Goal: Information Seeking & Learning: Learn about a topic

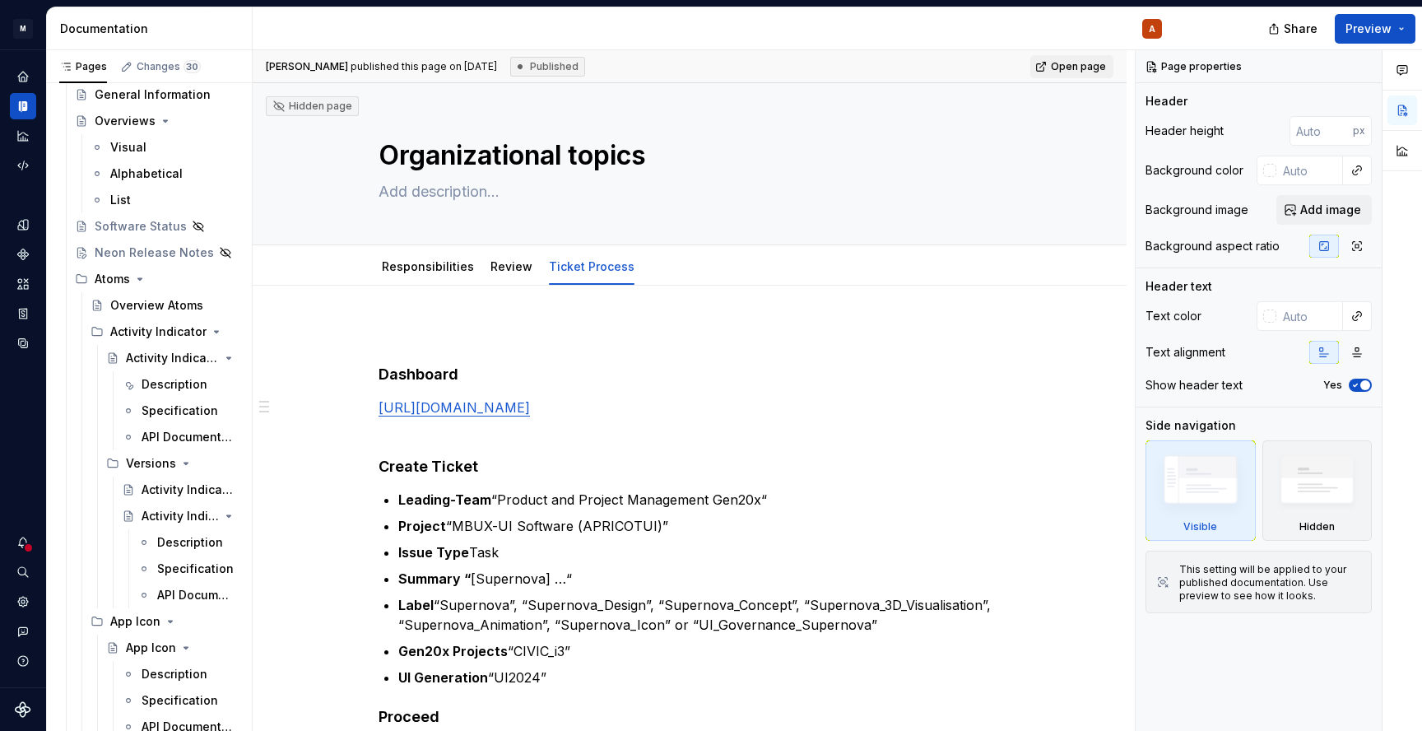
scroll to position [34453, 0]
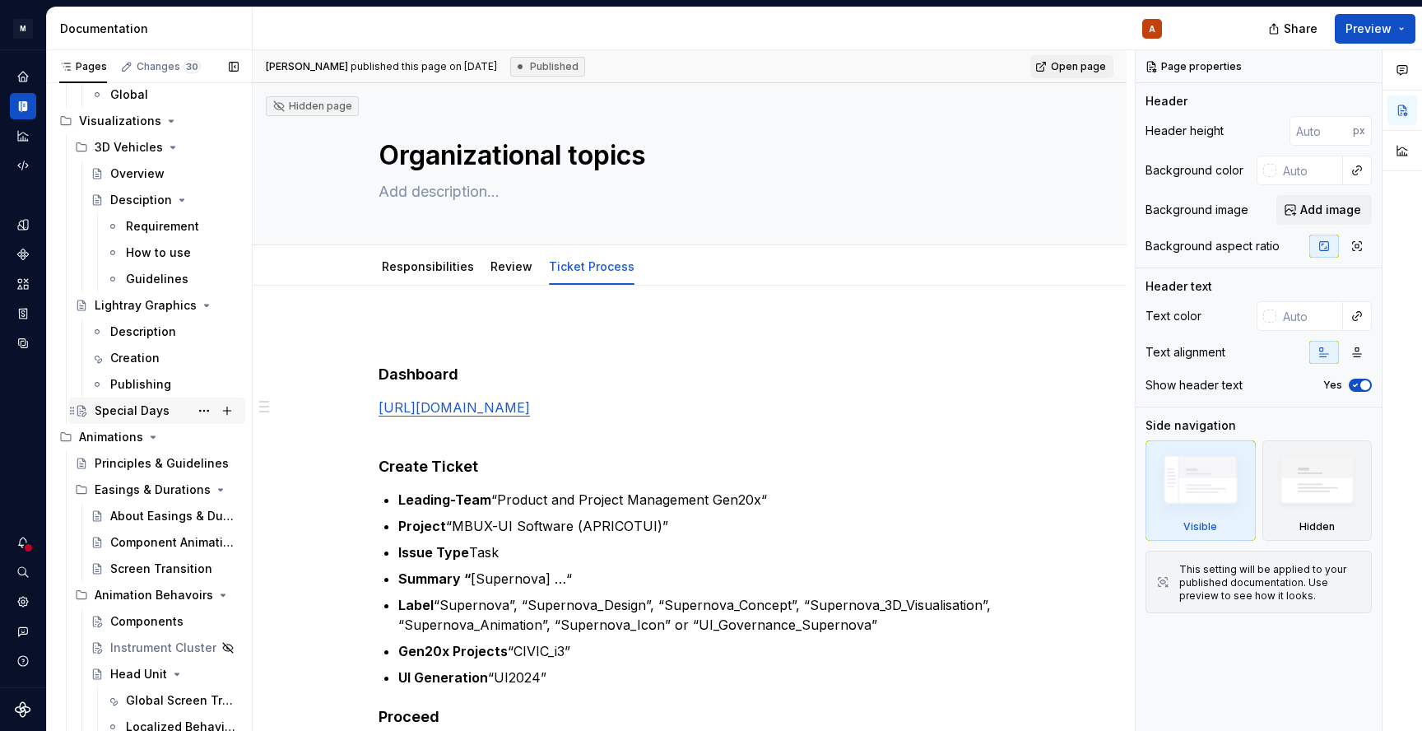
click at [133, 413] on div "Special Days" at bounding box center [132, 410] width 75 height 16
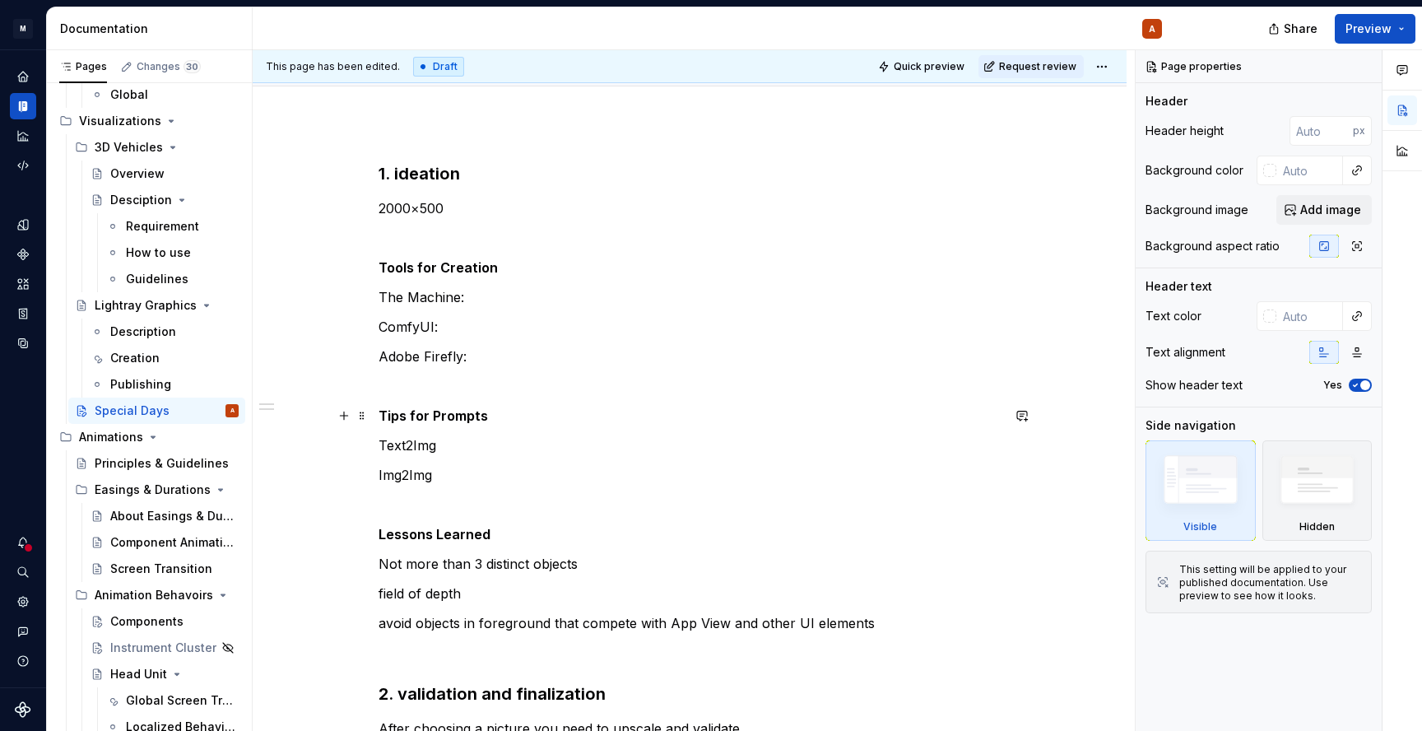
scroll to position [193, 0]
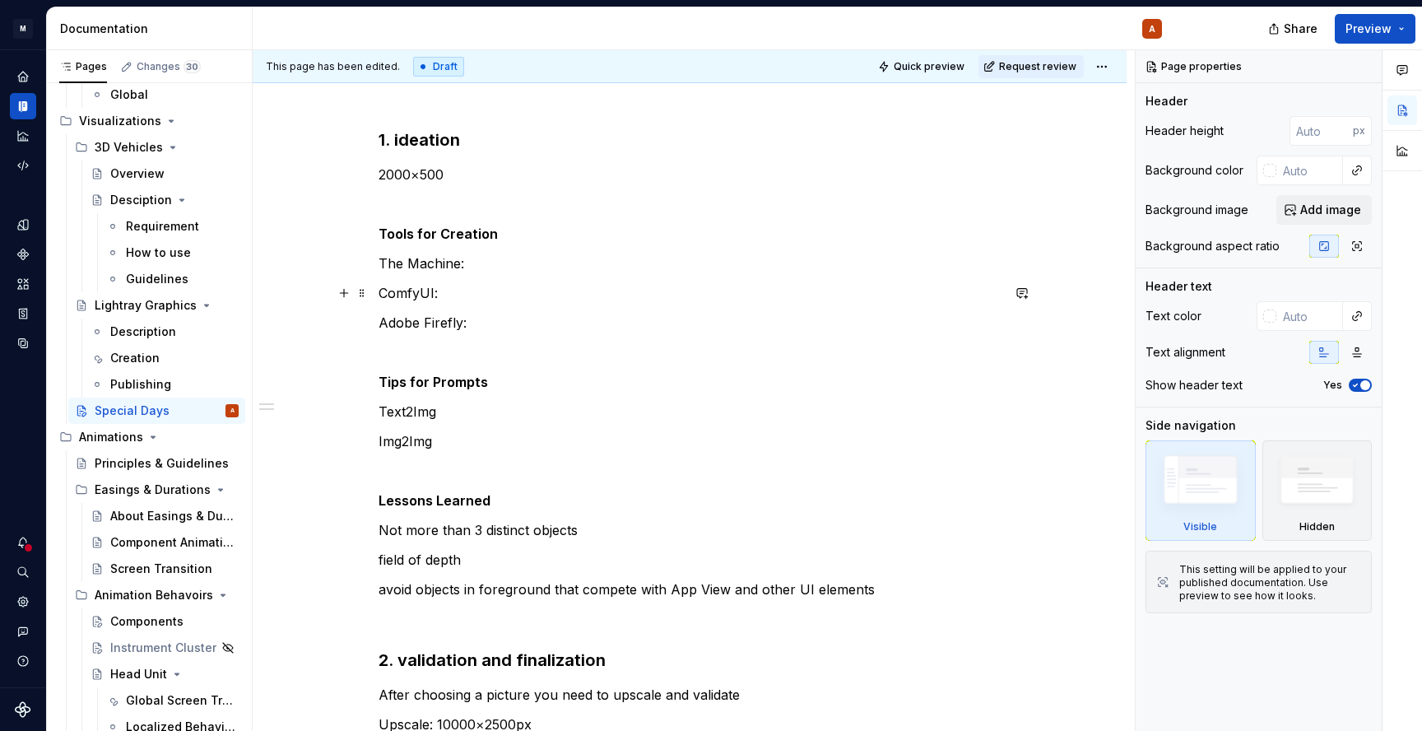
click at [476, 289] on p "ComfyUI:" at bounding box center [690, 293] width 622 height 20
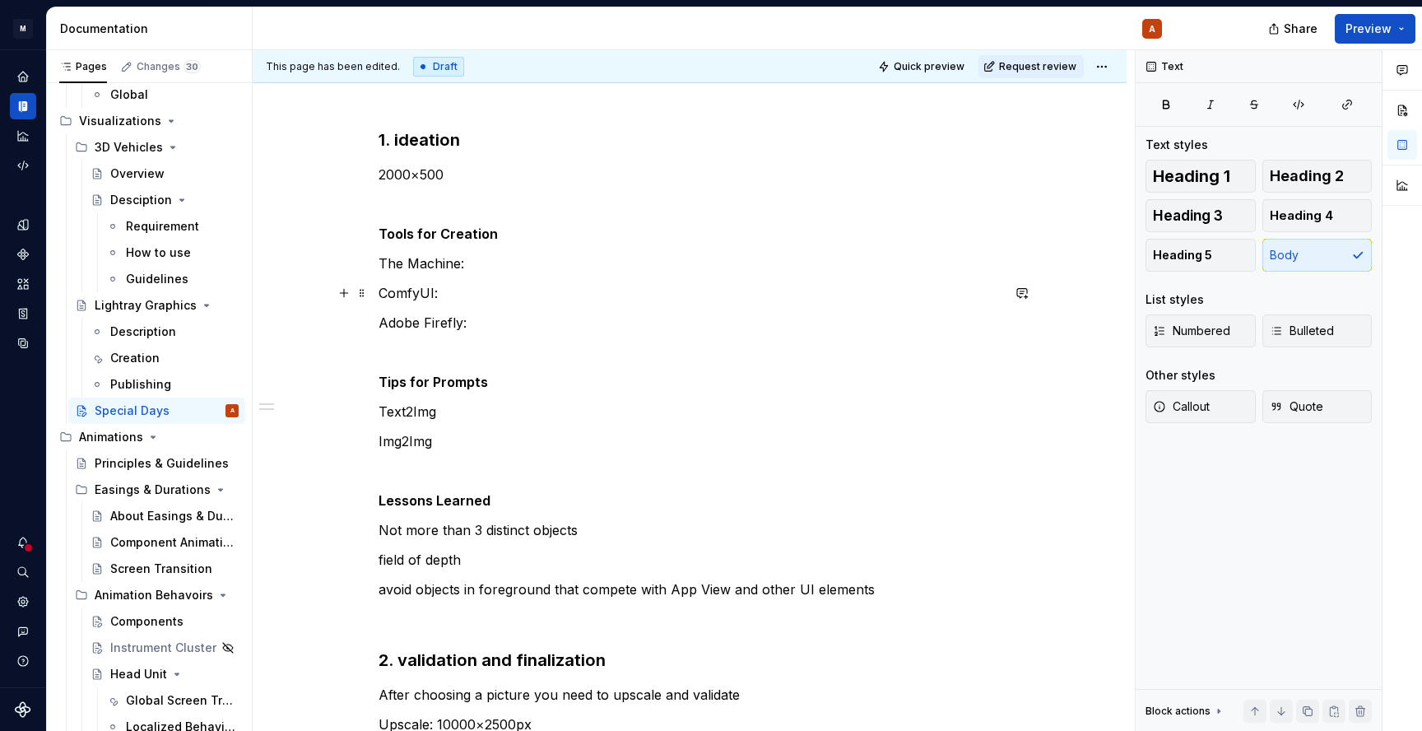
type textarea "*"
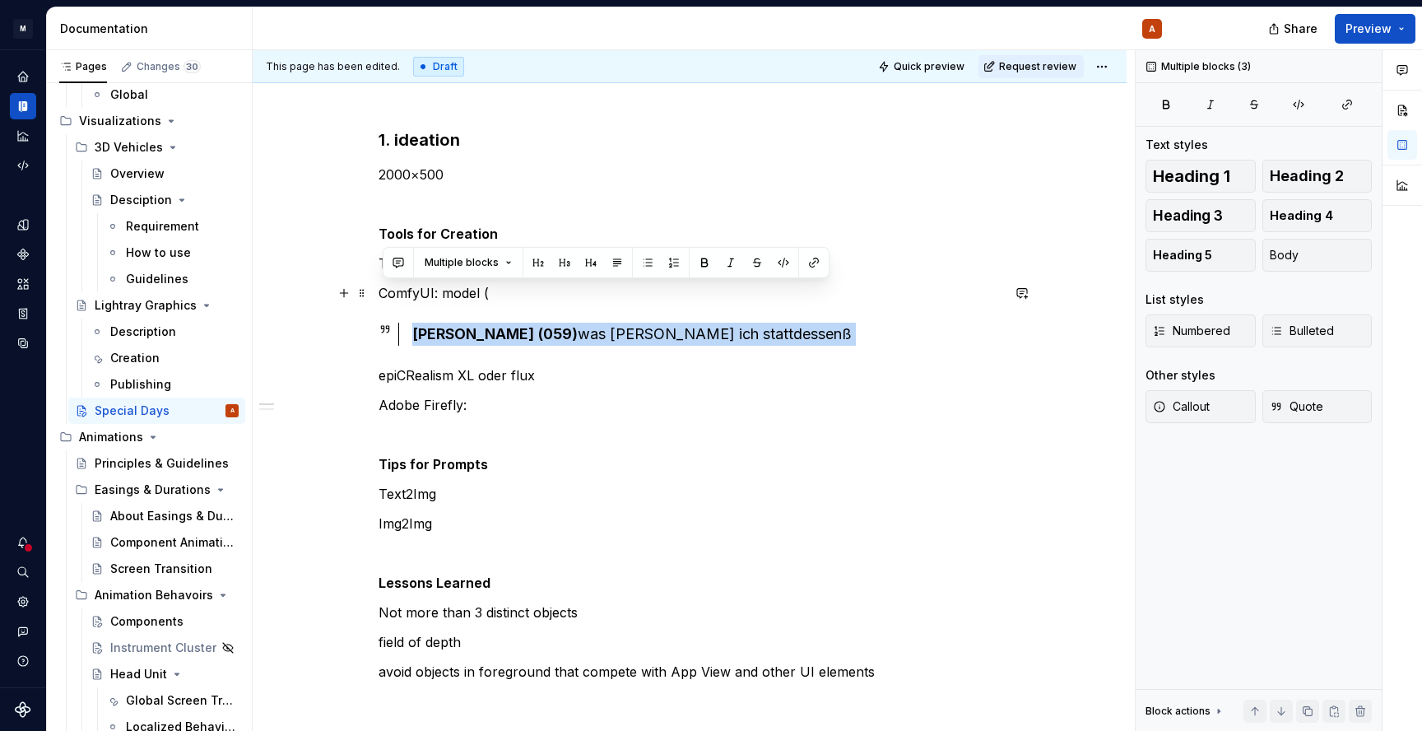
drag, startPoint x: 383, startPoint y: 379, endPoint x: 512, endPoint y: 290, distance: 156.3
click at [512, 290] on div "1. ideation 2000×500 Tools for Creation The Machine: ComfyUI: model ( [PERSON_N…" at bounding box center [690, 620] width 622 height 984
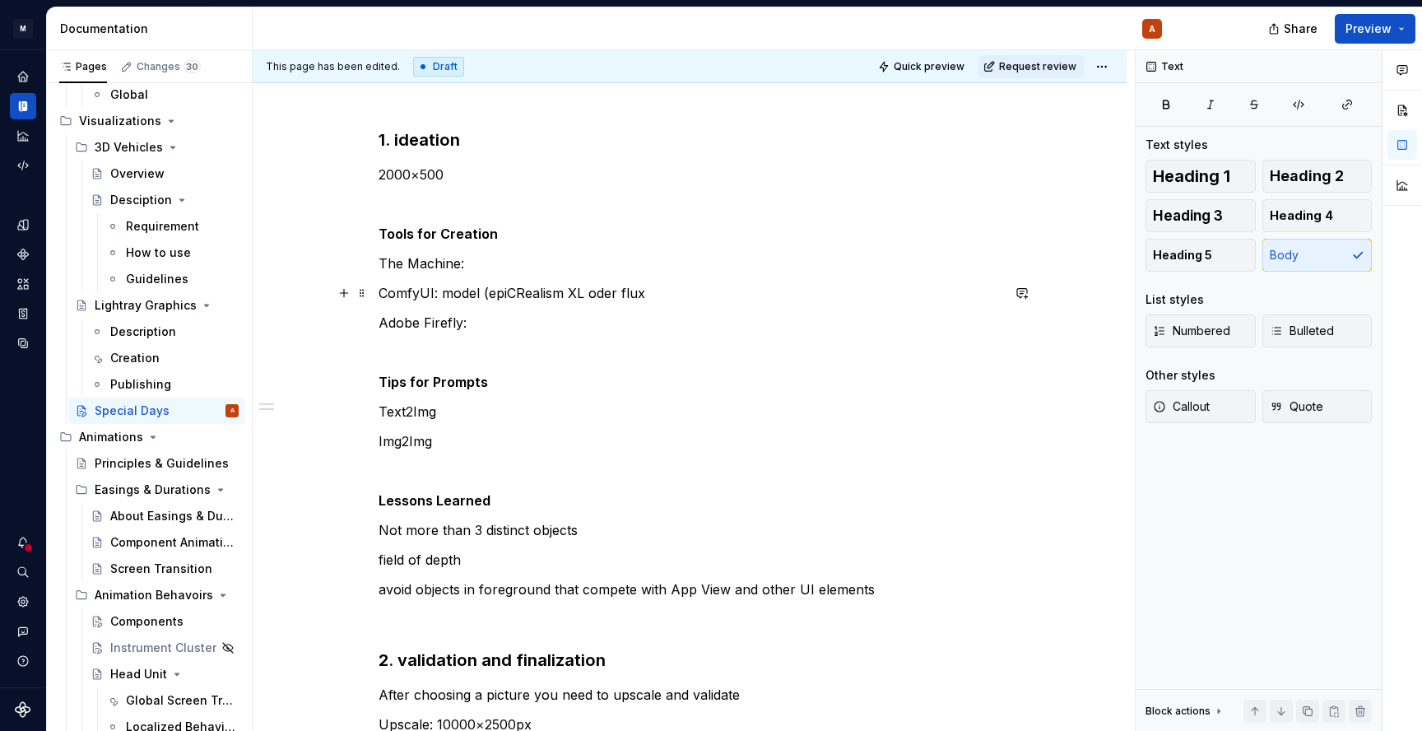
click at [655, 293] on p "ComfyUI: model (epiCRealism XL oder flux" at bounding box center [690, 293] width 622 height 20
click at [1001, 273] on div "1. ideation 2000×500 Tools for Creation The Machine: ComfyUI: model (epiCRealis…" at bounding box center [690, 579] width 622 height 902
type textarea "*"
